Goal: Task Accomplishment & Management: Manage account settings

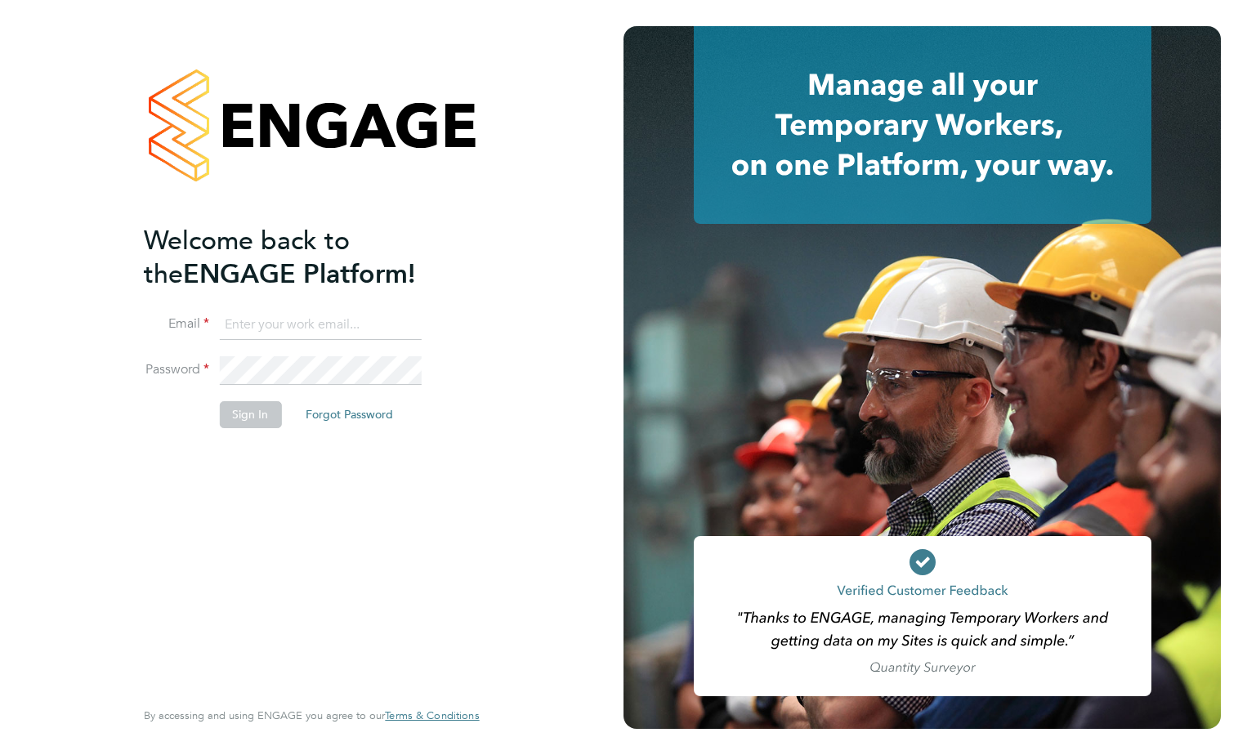
type input "[PERSON_NAME][EMAIL_ADDRESS][PERSON_NAME][DOMAIN_NAME]"
click at [257, 421] on button "Sign In" at bounding box center [250, 414] width 62 height 26
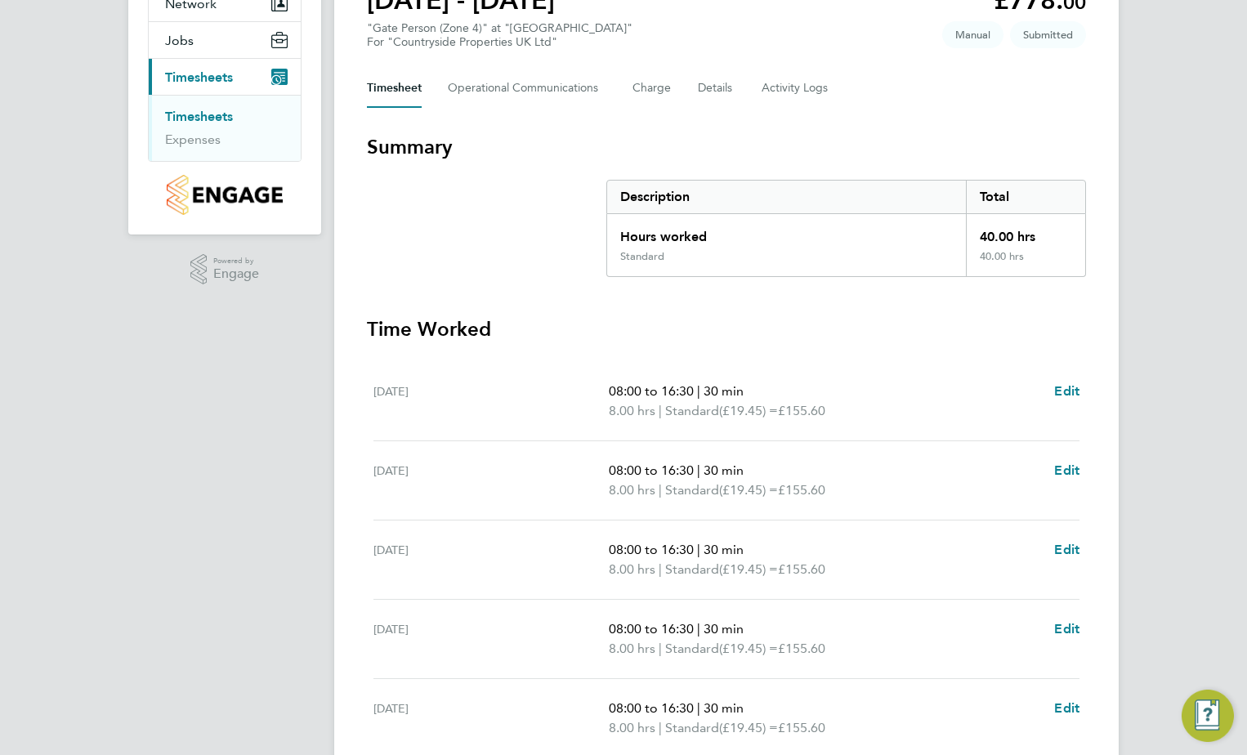
scroll to position [327, 0]
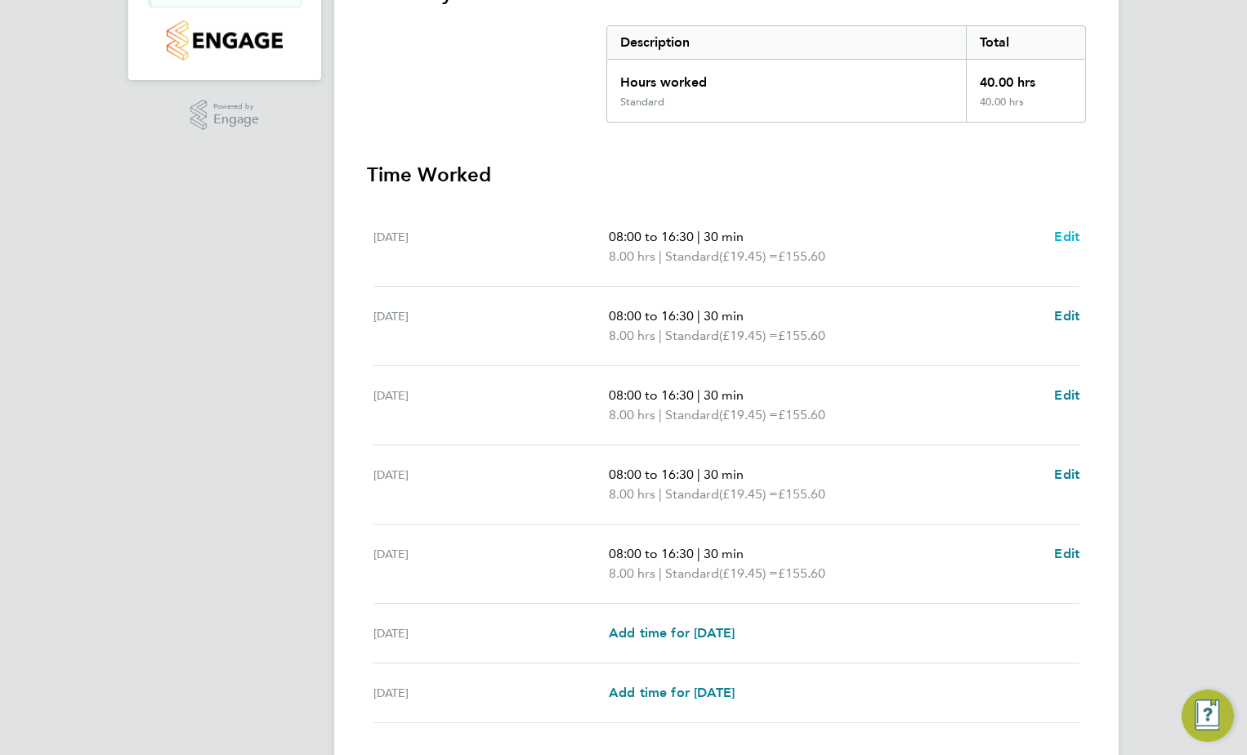
click at [1063, 234] on span "Edit" at bounding box center [1066, 237] width 25 height 16
select select "30"
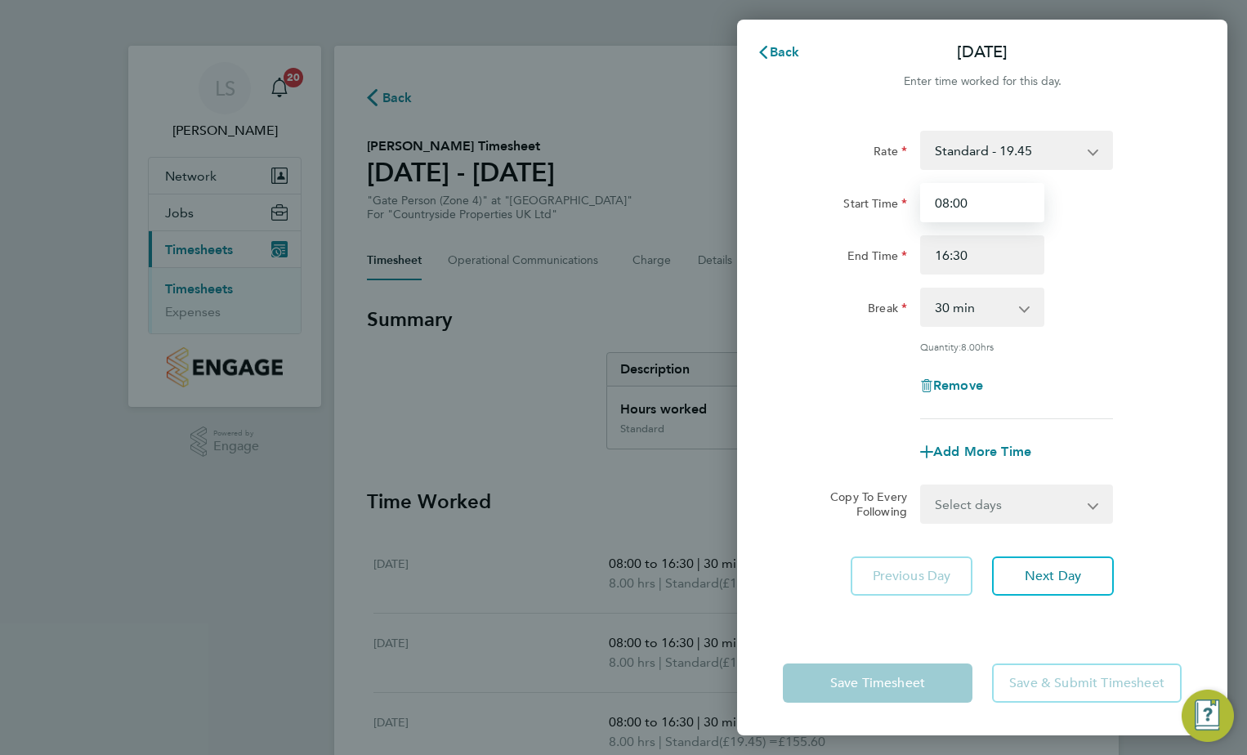
drag, startPoint x: 967, startPoint y: 203, endPoint x: 933, endPoint y: 202, distance: 34.3
click at [933, 202] on input "08:00" at bounding box center [982, 202] width 124 height 39
type input "07:30"
click at [1055, 510] on select "Select days Day Weekday (Mon-Fri) Weekend (Sat-Sun) Tuesday Wednesday Thursday …" at bounding box center [1008, 504] width 172 height 36
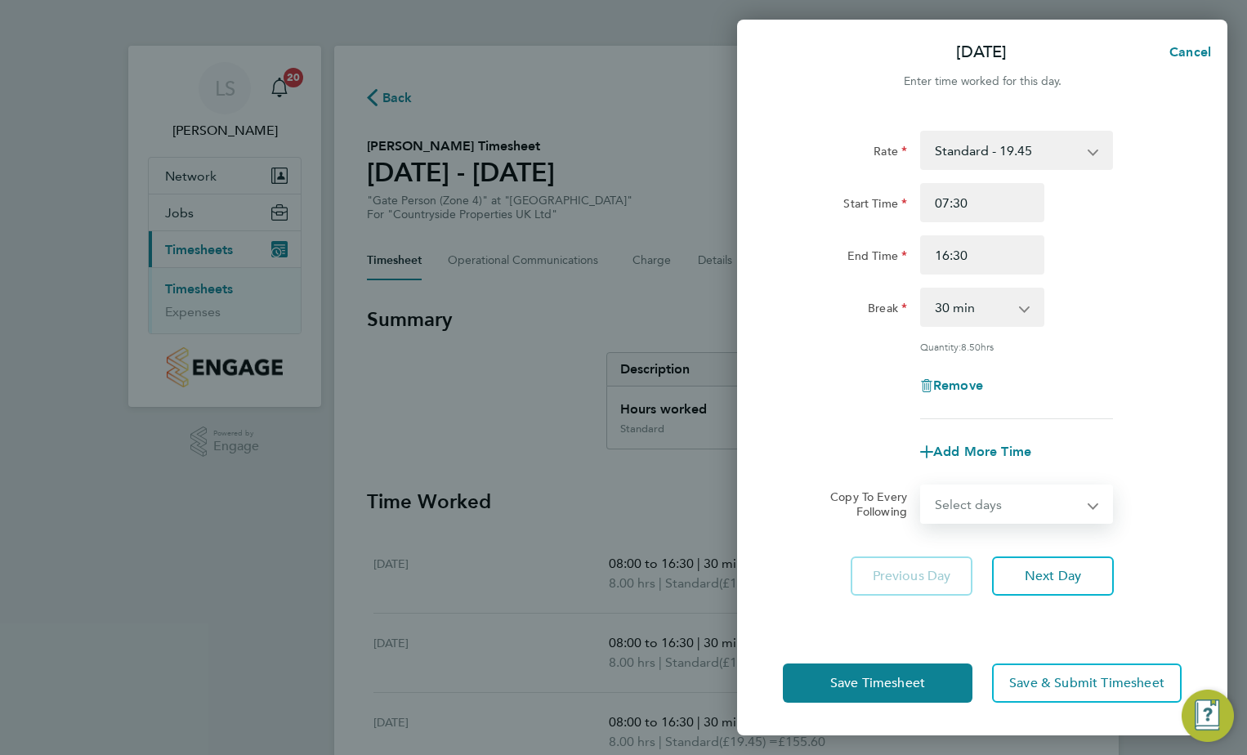
select select "WEEKDAY"
click at [922, 486] on select "Select days Day Weekday (Mon-Fri) Weekend (Sat-Sun) Tuesday Wednesday Thursday …" at bounding box center [1008, 504] width 172 height 36
select select "2025-09-28"
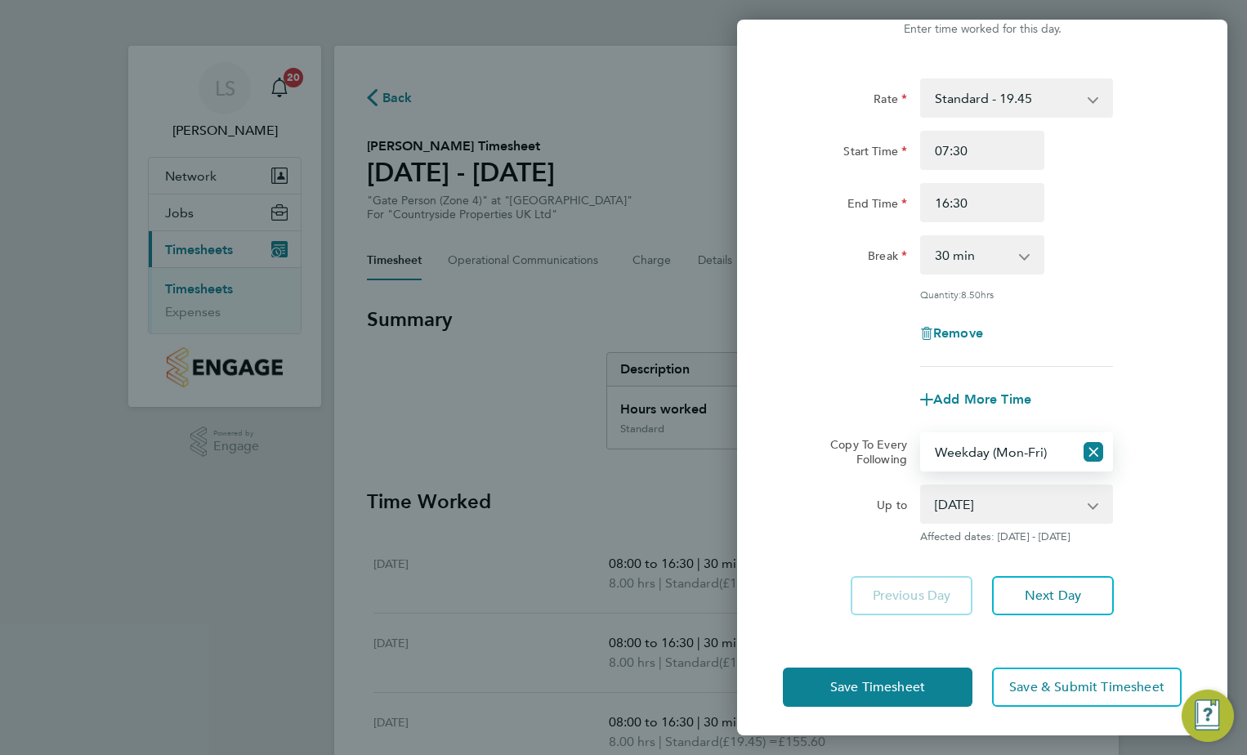
scroll to position [55, 0]
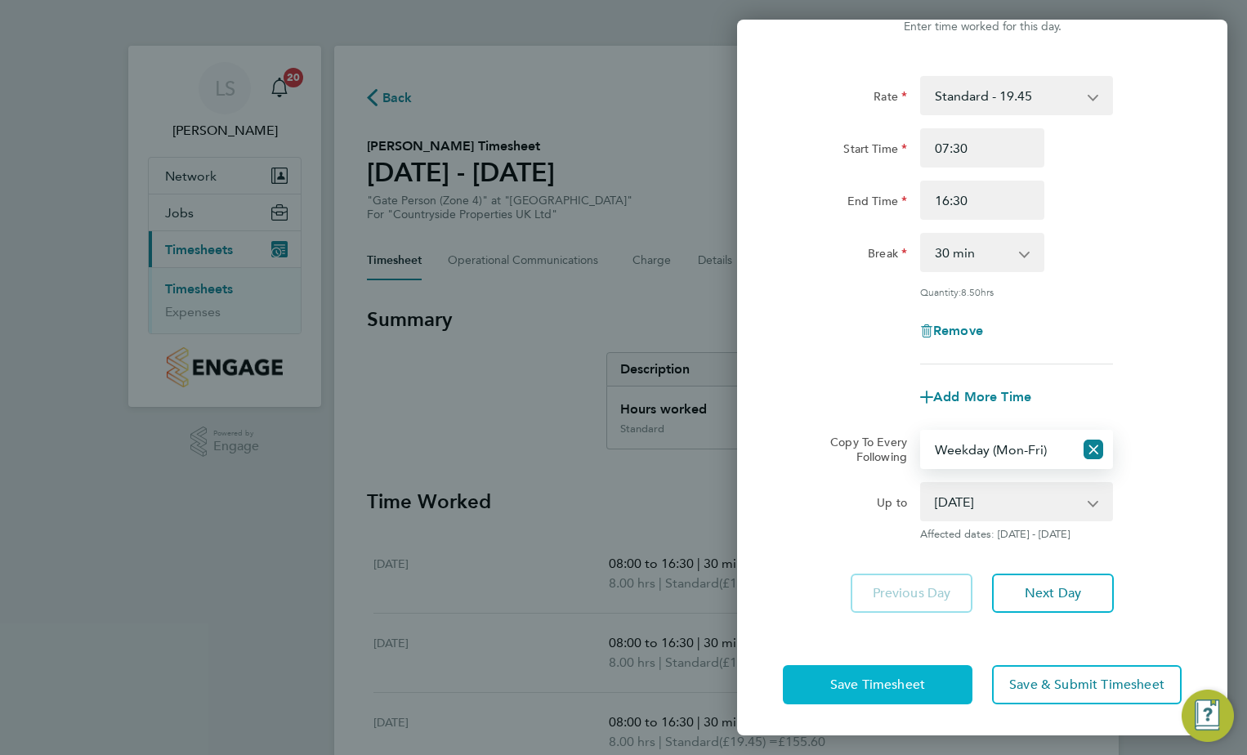
click at [926, 674] on button "Save Timesheet" at bounding box center [878, 684] width 190 height 39
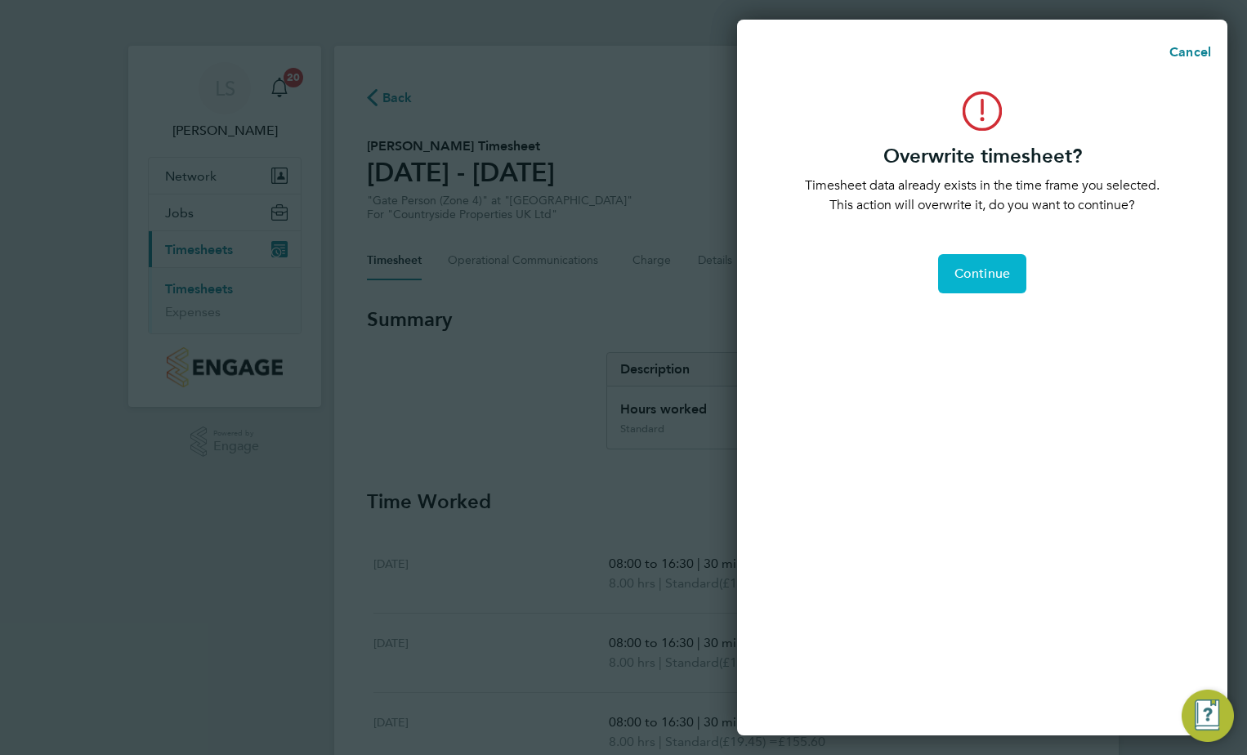
click at [999, 271] on span "Continue" at bounding box center [982, 274] width 56 height 16
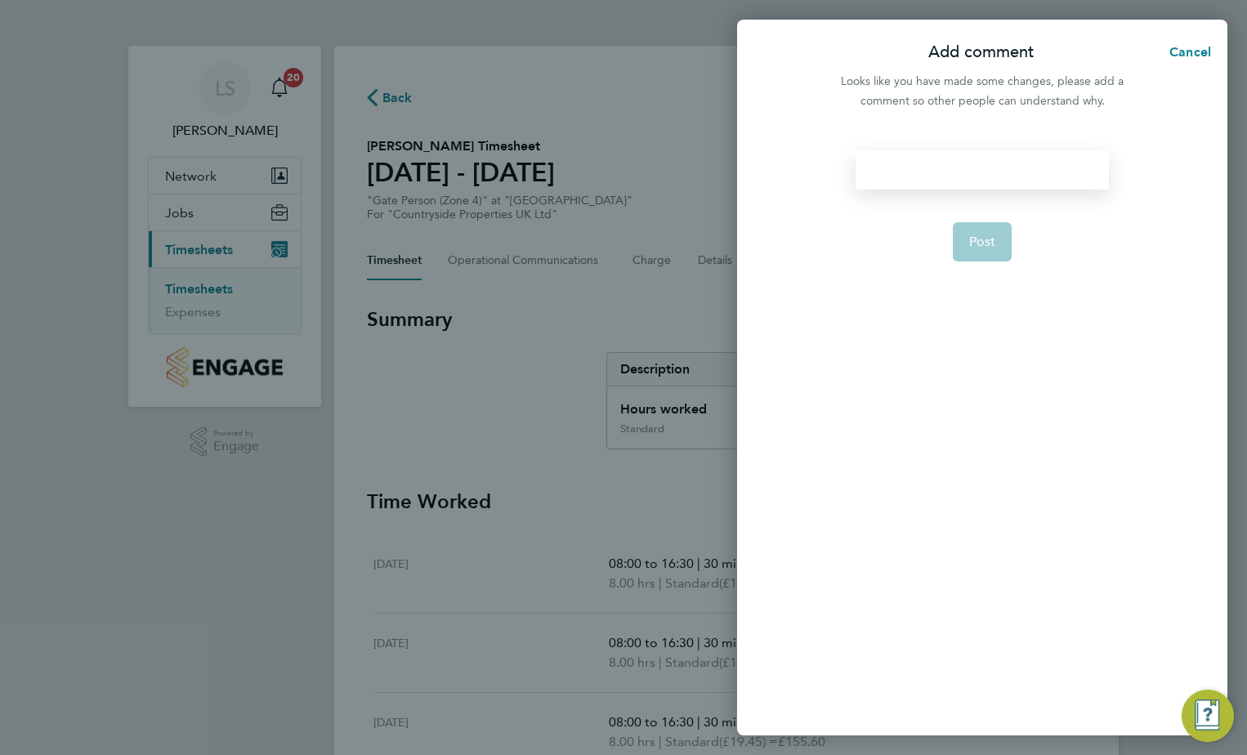
click at [941, 159] on div at bounding box center [981, 169] width 252 height 39
click at [981, 248] on span "Post" at bounding box center [982, 242] width 27 height 16
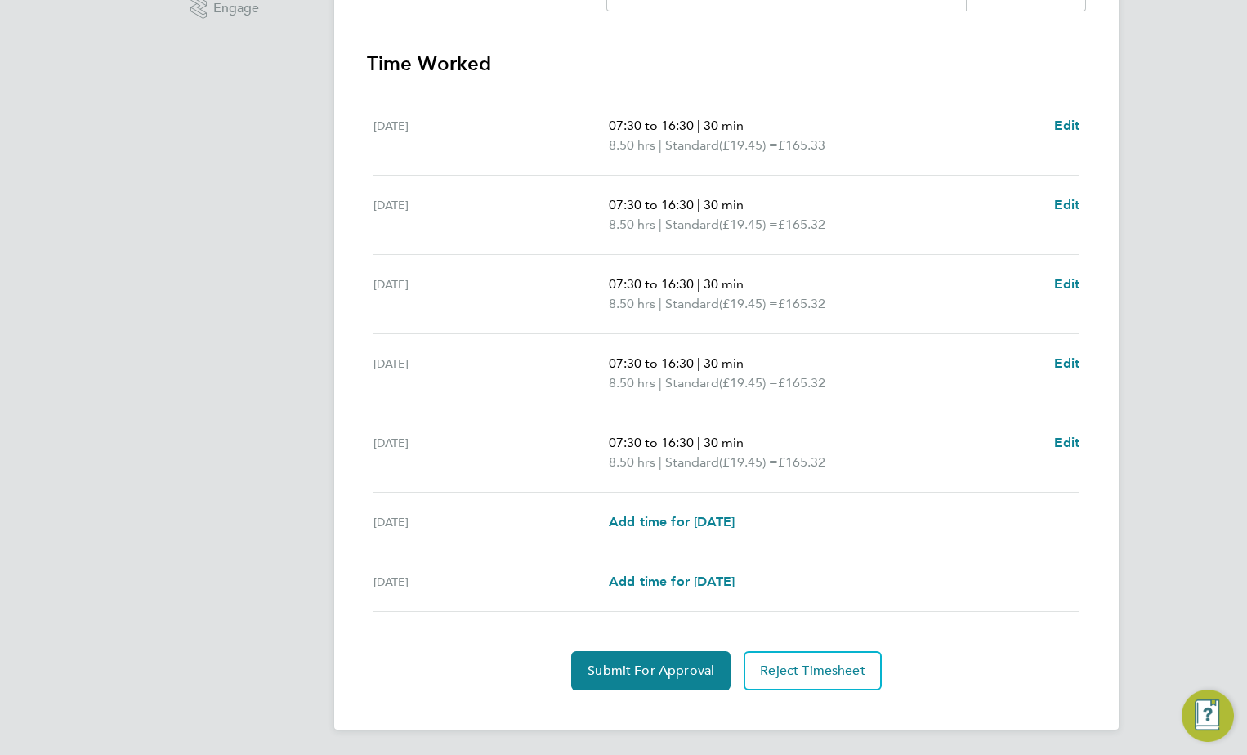
scroll to position [439, 0]
click at [688, 673] on span "Submit For Approval" at bounding box center [650, 670] width 127 height 16
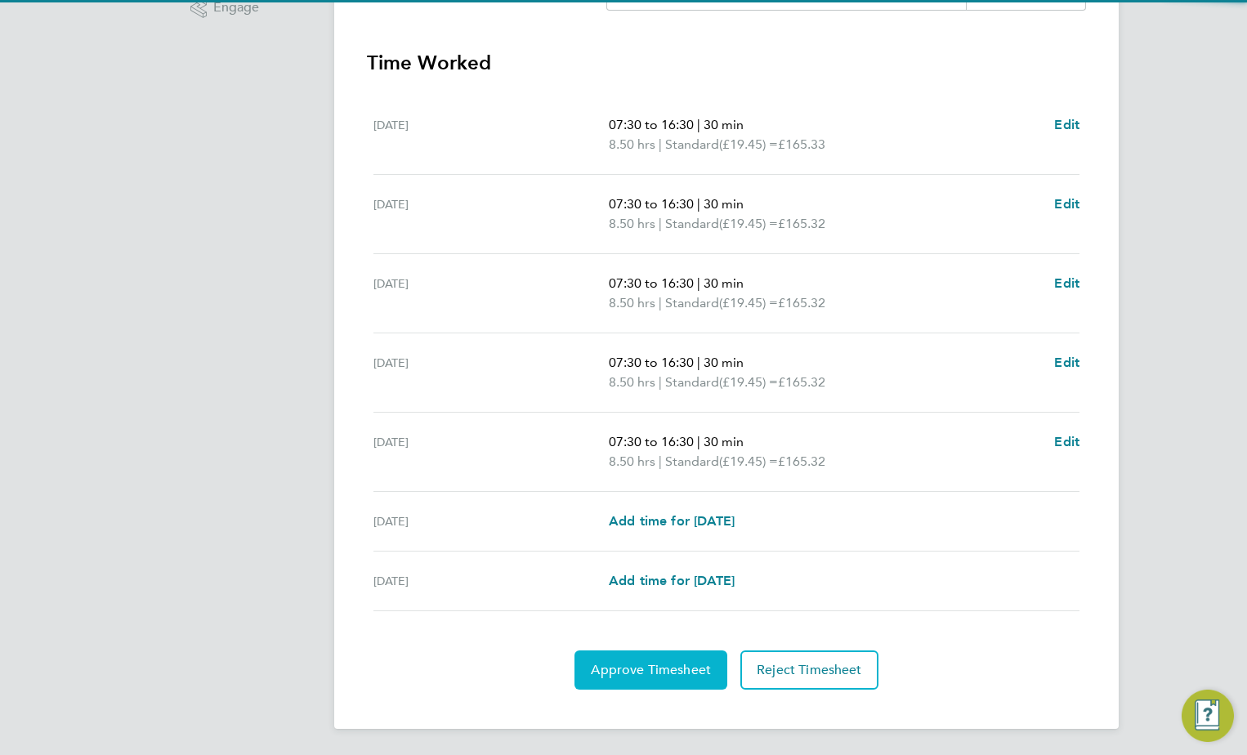
click at [688, 673] on span "Approve Timesheet" at bounding box center [651, 670] width 120 height 16
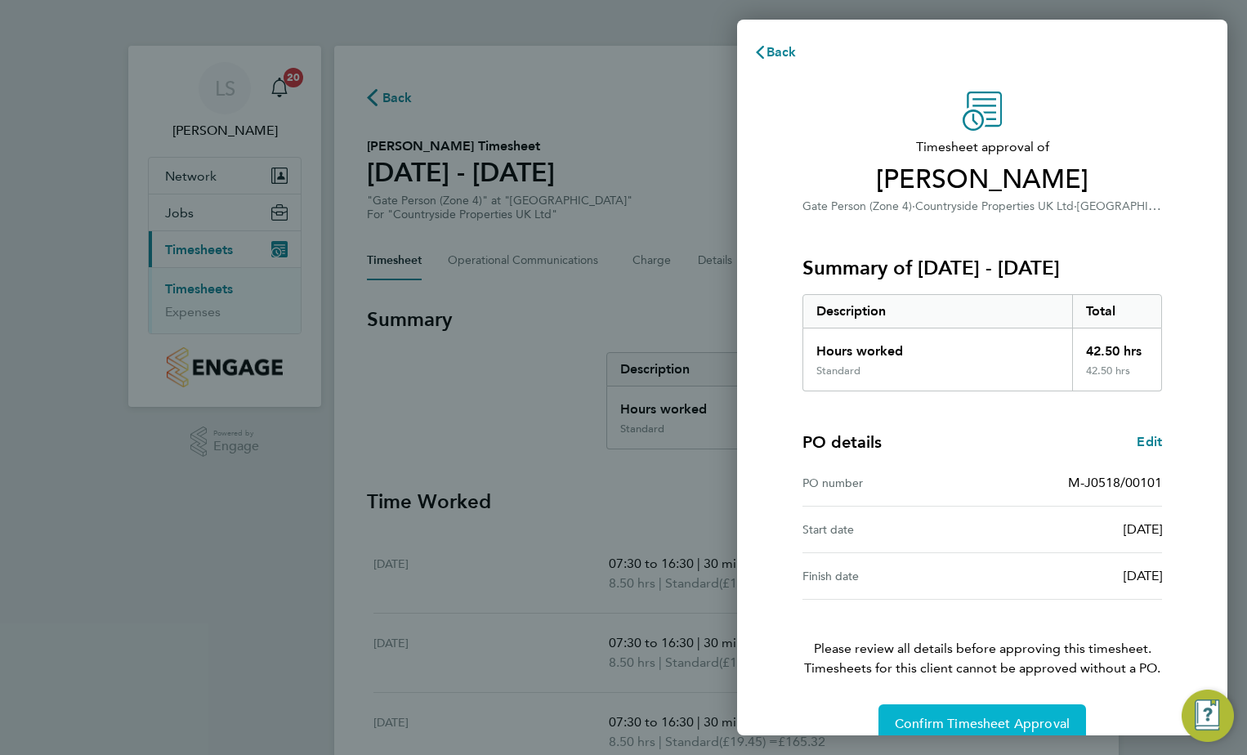
click at [976, 715] on button "Confirm Timesheet Approval" at bounding box center [982, 723] width 208 height 39
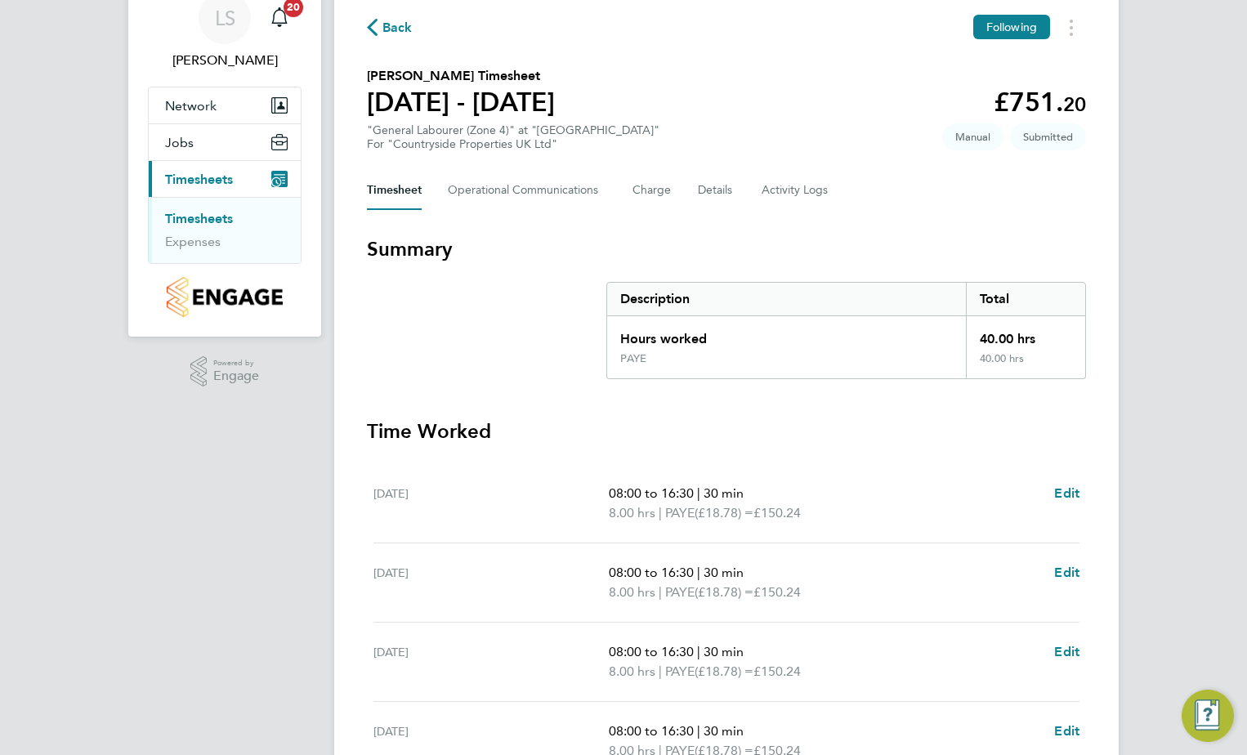
scroll to position [439, 0]
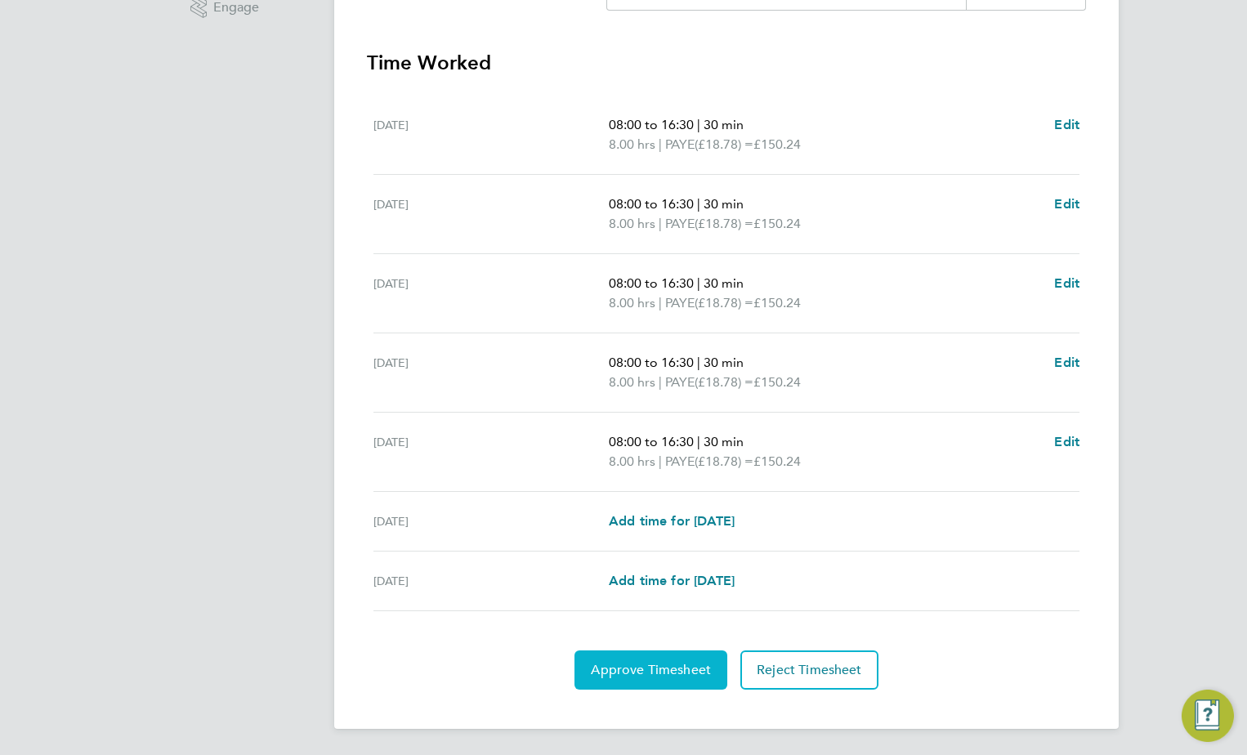
click at [646, 668] on span "Approve Timesheet" at bounding box center [651, 670] width 120 height 16
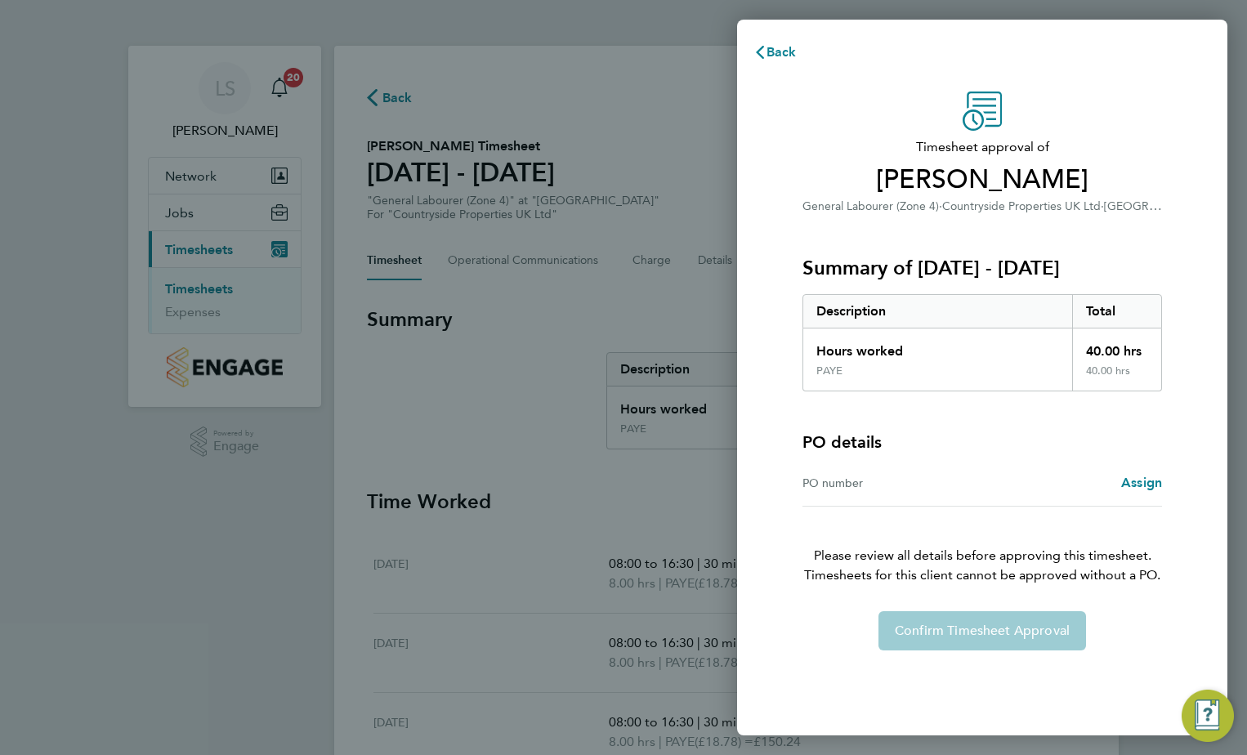
click at [1008, 500] on div "PO number Assign" at bounding box center [981, 483] width 359 height 47
click at [1133, 486] on span "Assign" at bounding box center [1141, 483] width 41 height 16
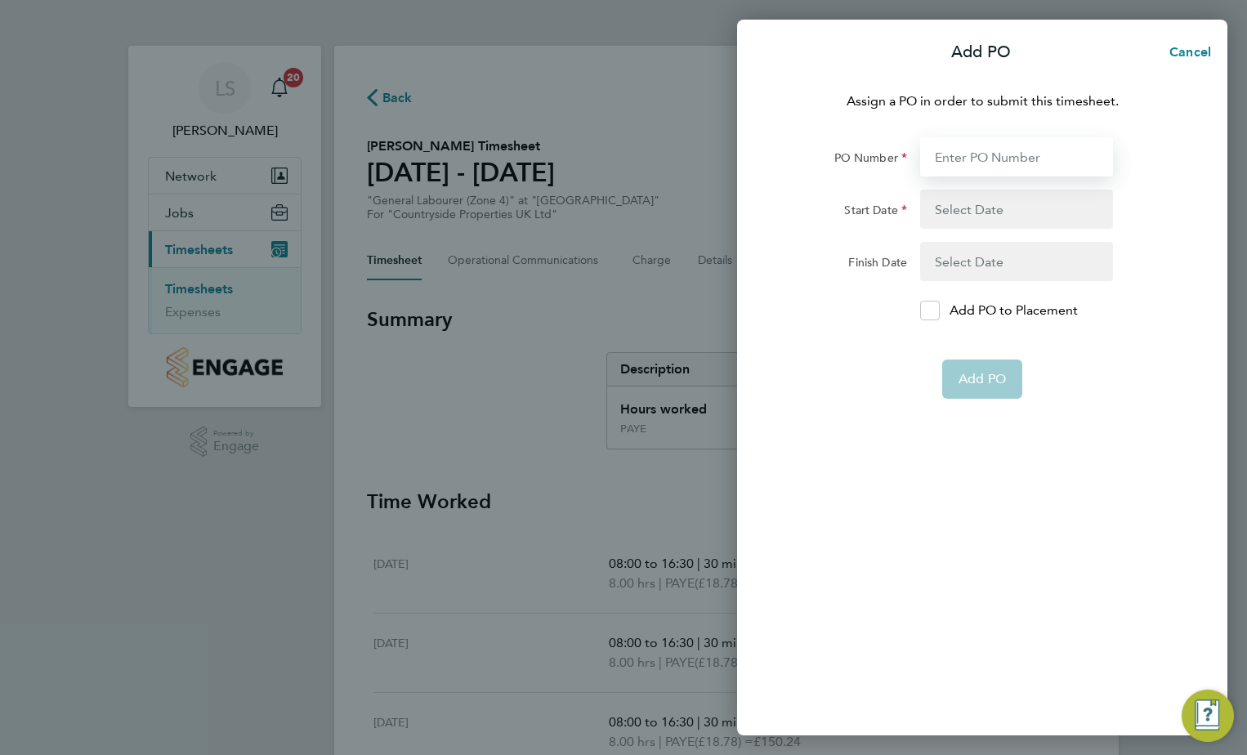
click at [1024, 158] on input "PO Number" at bounding box center [1016, 156] width 193 height 39
type input "M-J0518/00101"
type input "[DATE]"
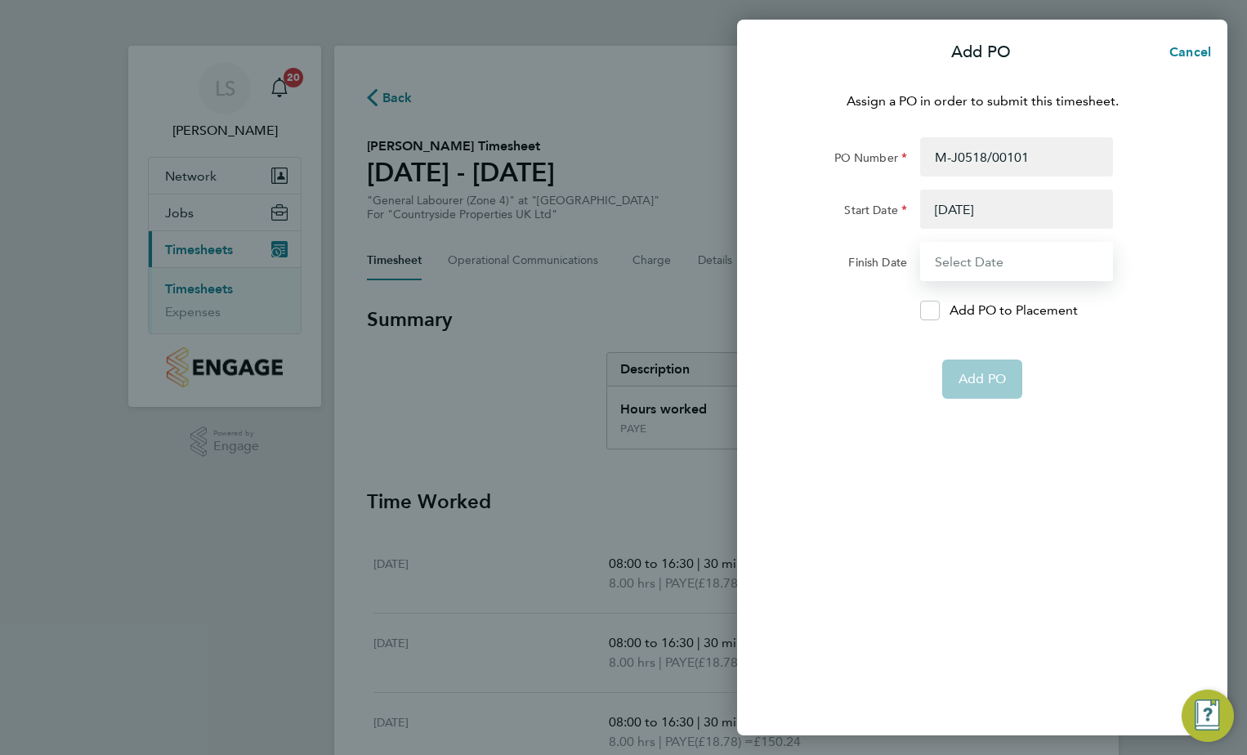
type input "[DATE]"
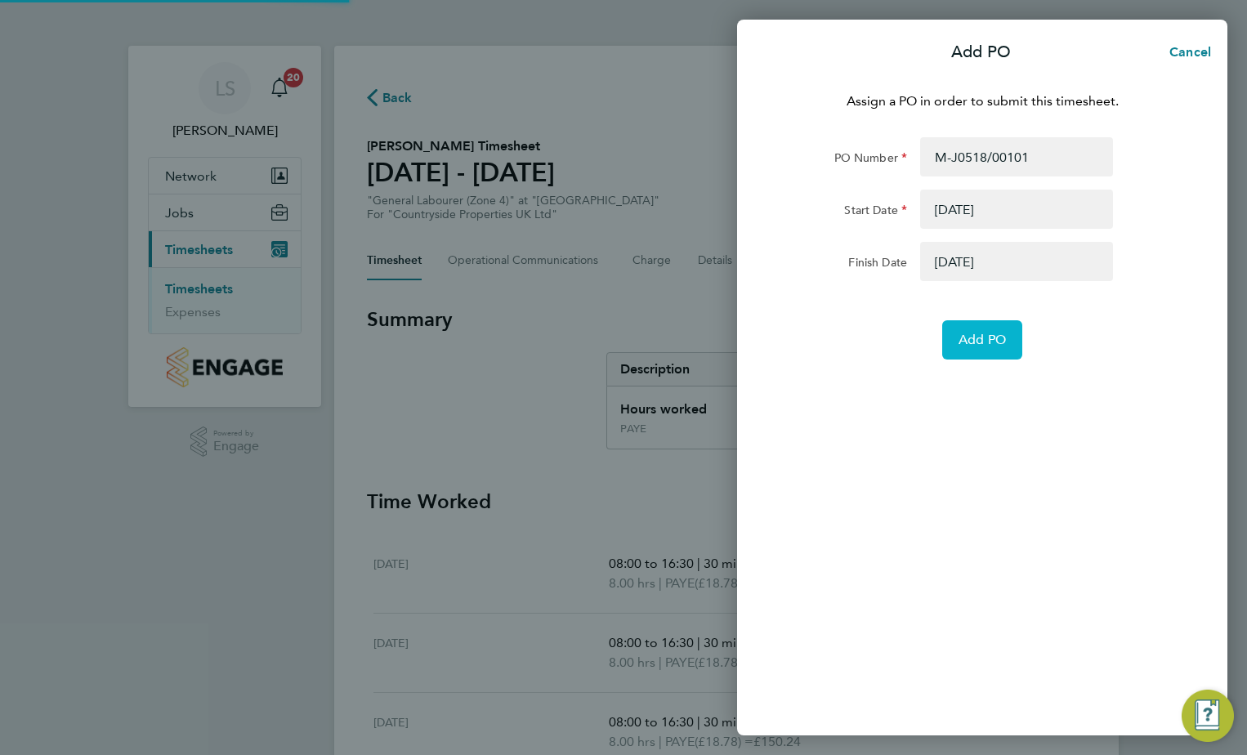
click at [998, 346] on span "Add PO" at bounding box center [981, 340] width 47 height 16
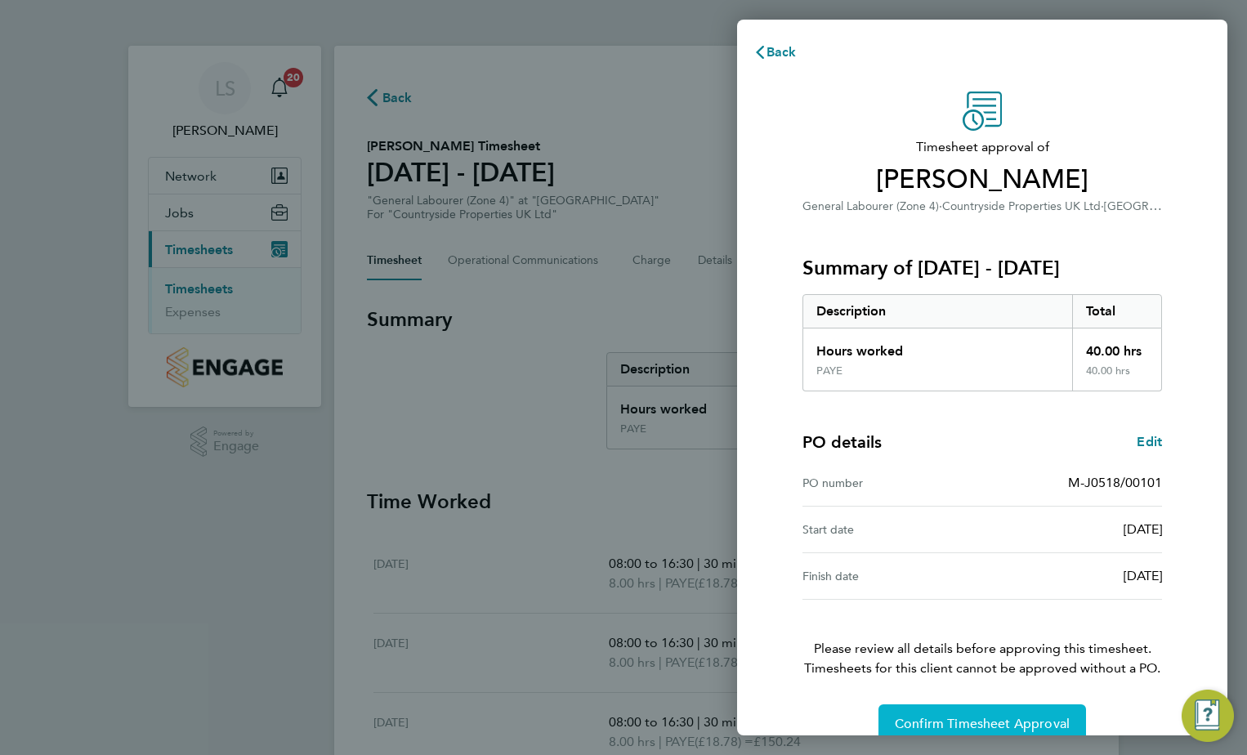
click at [967, 712] on button "Confirm Timesheet Approval" at bounding box center [982, 723] width 208 height 39
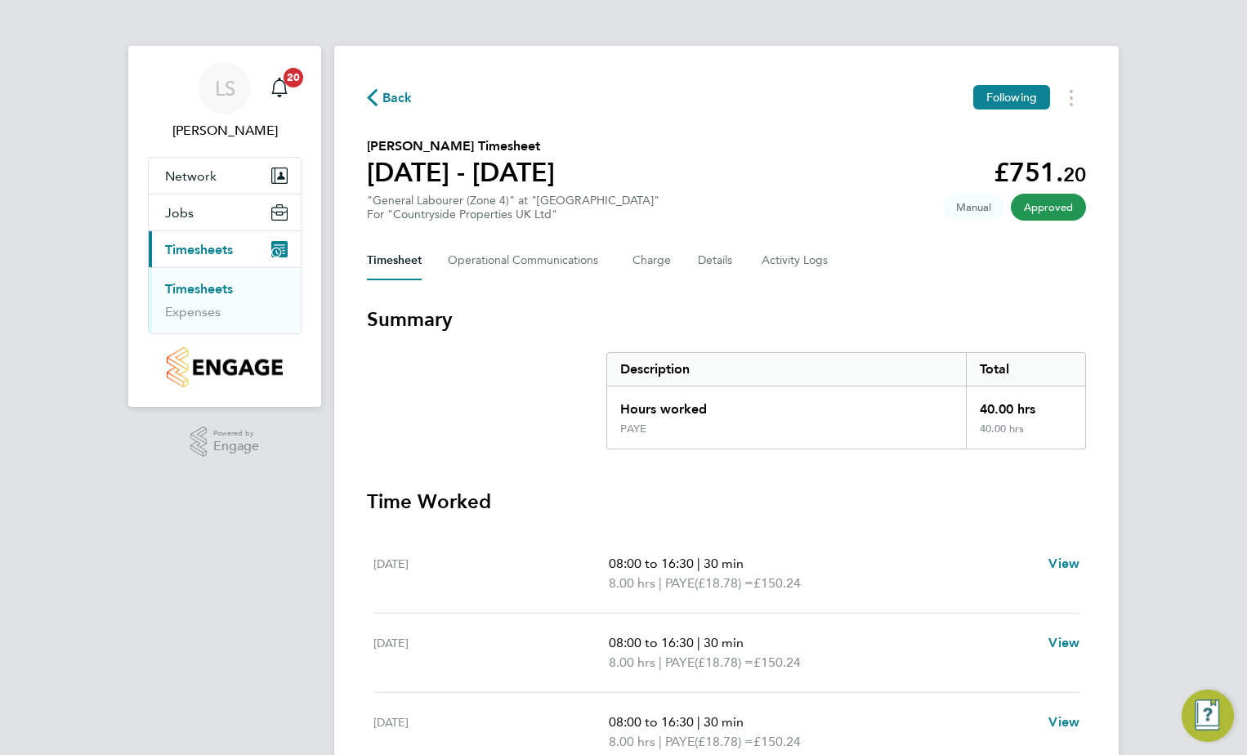
click at [83, 659] on div "LS [PERSON_NAME] Notifications 20 Applications: Network Team Members Sites Jobs…" at bounding box center [623, 557] width 1247 height 1115
